Goal: Information Seeking & Learning: Learn about a topic

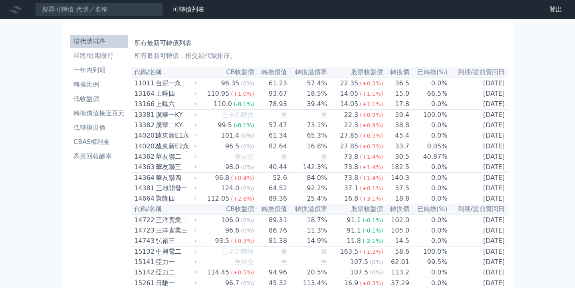
click at [80, 53] on li "即將/近期發行" at bounding box center [99, 56] width 58 height 10
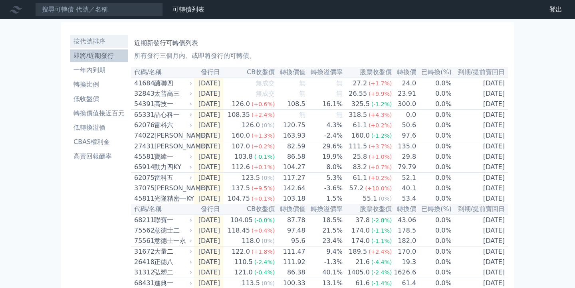
click at [88, 44] on li "按代號排序" at bounding box center [99, 42] width 58 height 10
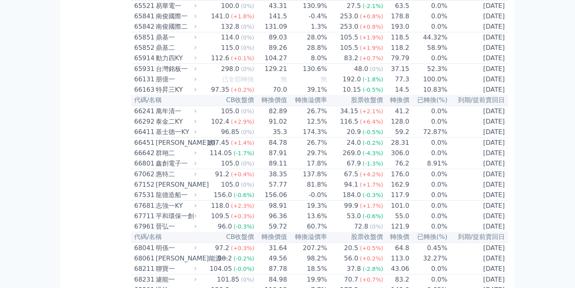
scroll to position [3444, 0]
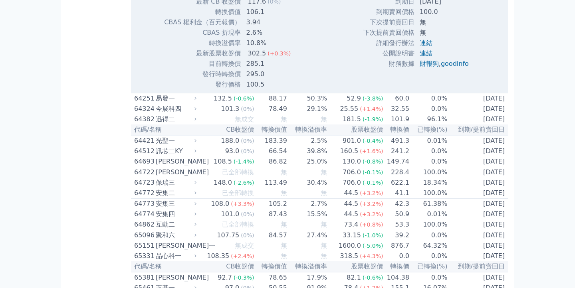
scroll to position [3492, 0]
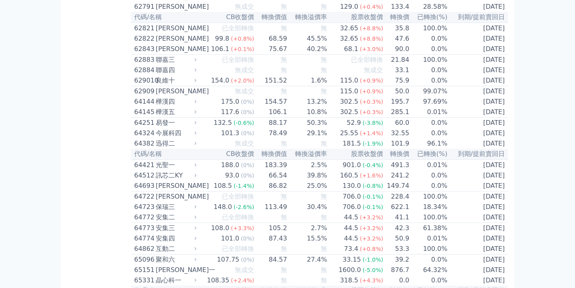
scroll to position [3202, 0]
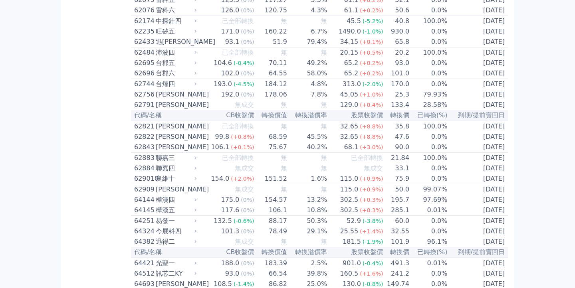
scroll to position [3108, 0]
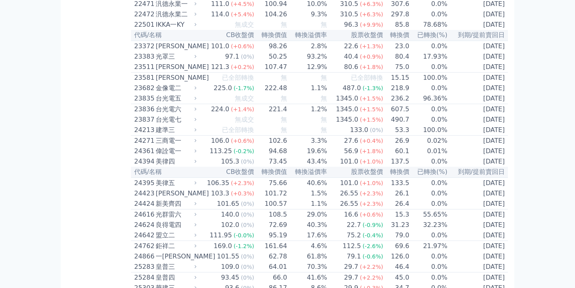
scroll to position [592, 0]
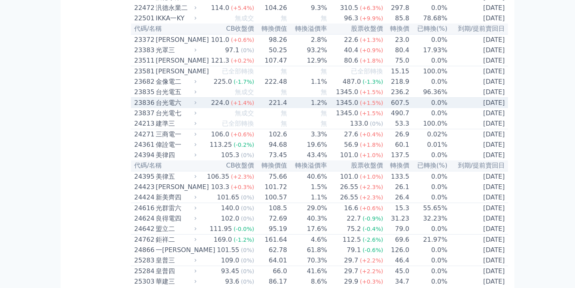
click at [208, 109] on td "224.0 (+1.4%)" at bounding box center [227, 103] width 56 height 11
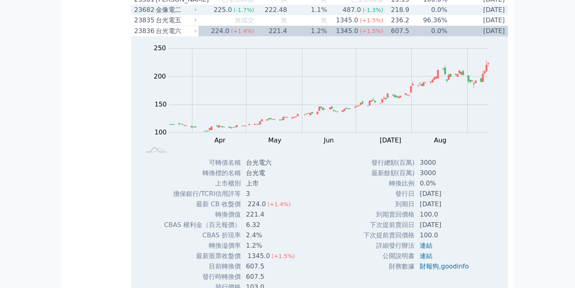
scroll to position [662, 0]
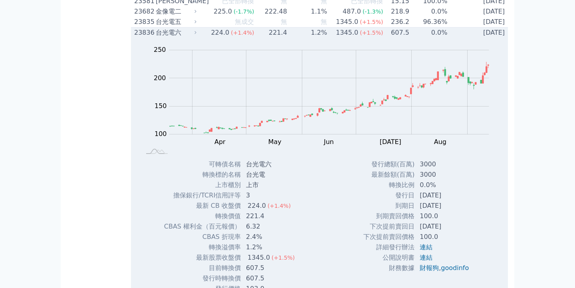
click at [242, 38] on div "(+1.4%)" at bounding box center [242, 33] width 23 height 10
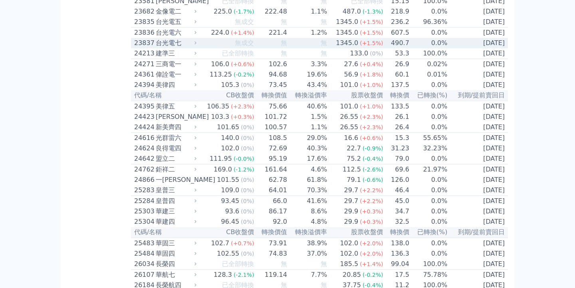
click at [234, 48] on td "無成交" at bounding box center [227, 43] width 56 height 10
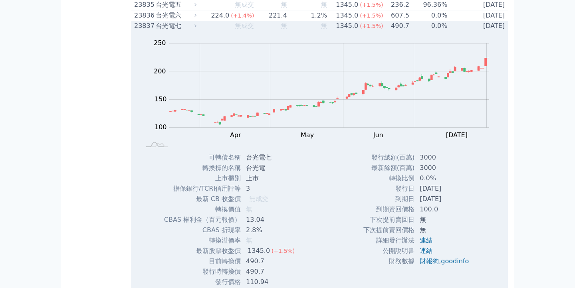
scroll to position [675, 0]
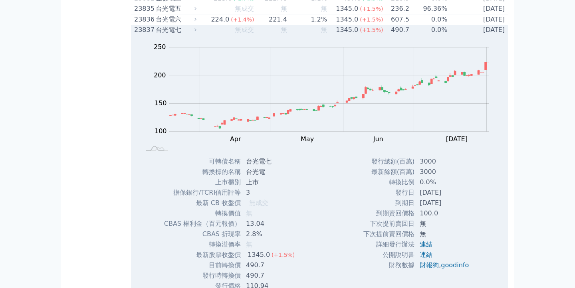
click at [240, 34] on span "無成交" at bounding box center [244, 30] width 19 height 8
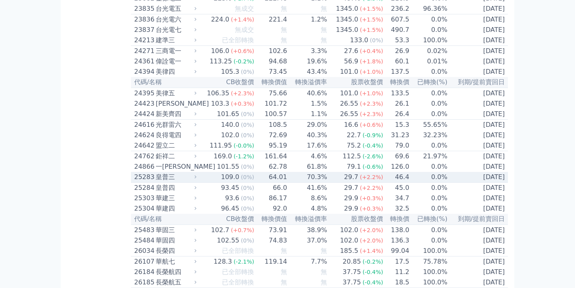
click at [319, 183] on td "70.3%" at bounding box center [308, 177] width 40 height 11
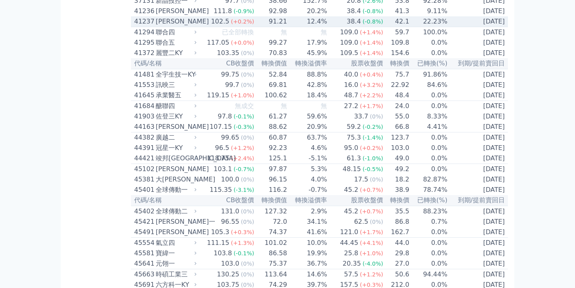
scroll to position [2368, 0]
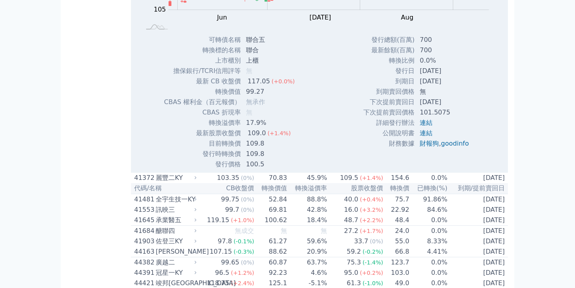
scroll to position [2458, 0]
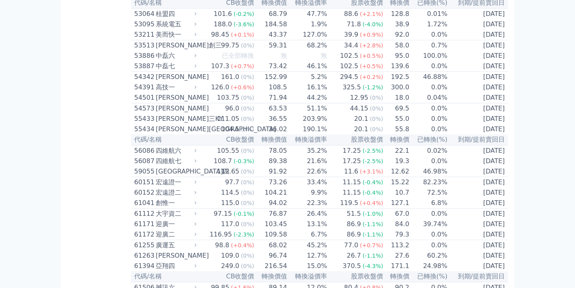
scroll to position [2933, 0]
